Goal: Task Accomplishment & Management: Complete application form

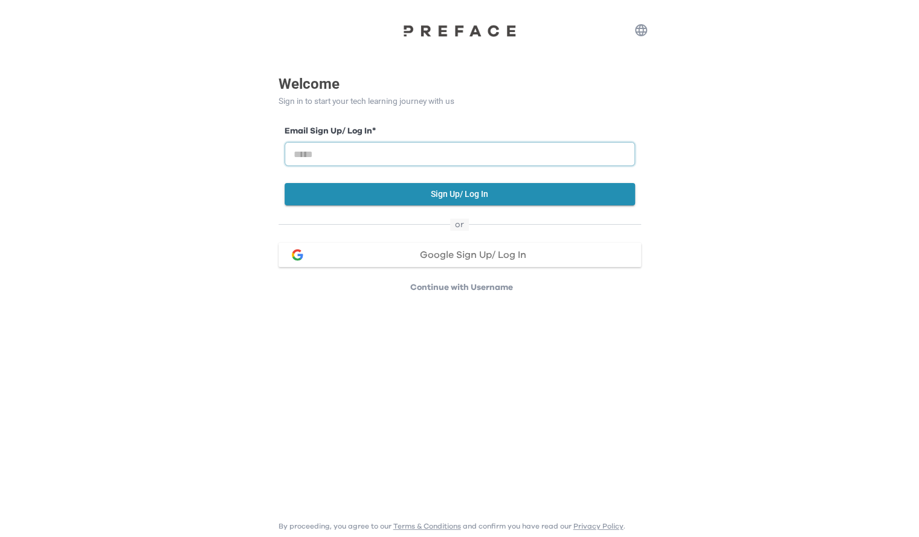
click at [331, 157] on input "email" at bounding box center [460, 154] width 350 height 24
type input "**********"
click at [437, 193] on button "Sign Up/ Log In" at bounding box center [460, 194] width 350 height 22
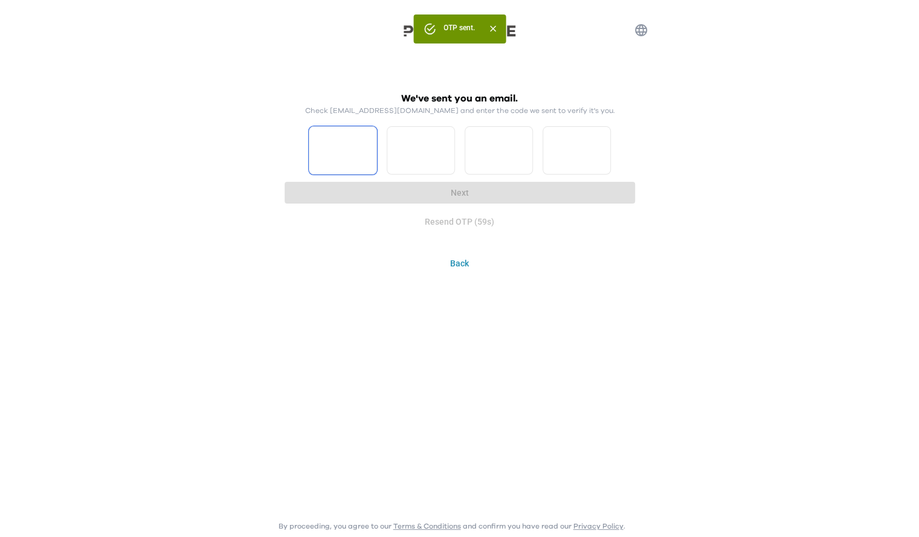
click at [341, 149] on input "Please enter OTP character 1" at bounding box center [343, 150] width 68 height 48
type input "*"
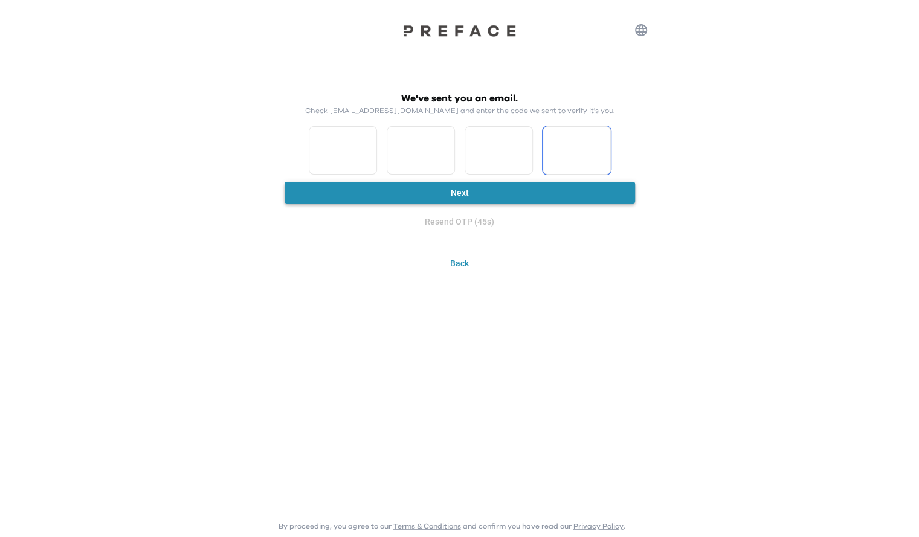
type input "*"
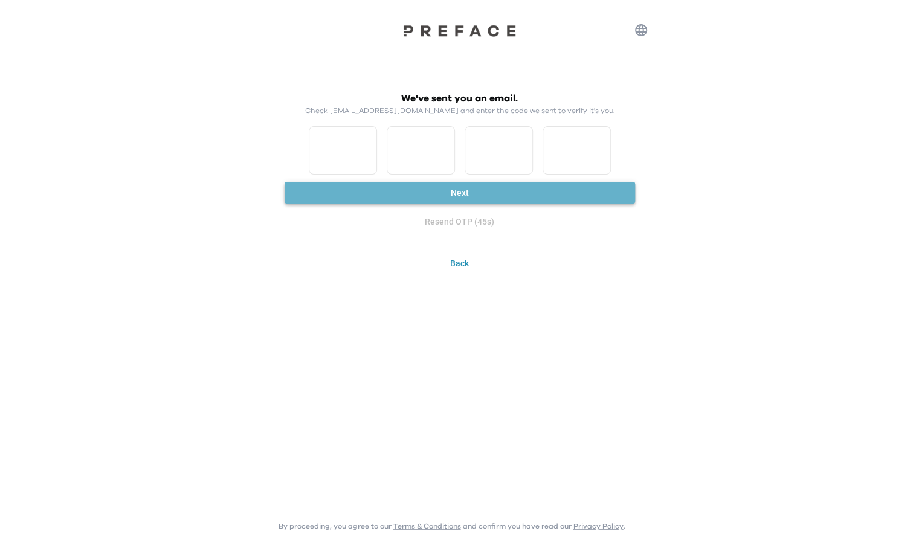
click at [471, 190] on button "Next" at bounding box center [460, 193] width 350 height 22
